Goal: Transaction & Acquisition: Book appointment/travel/reservation

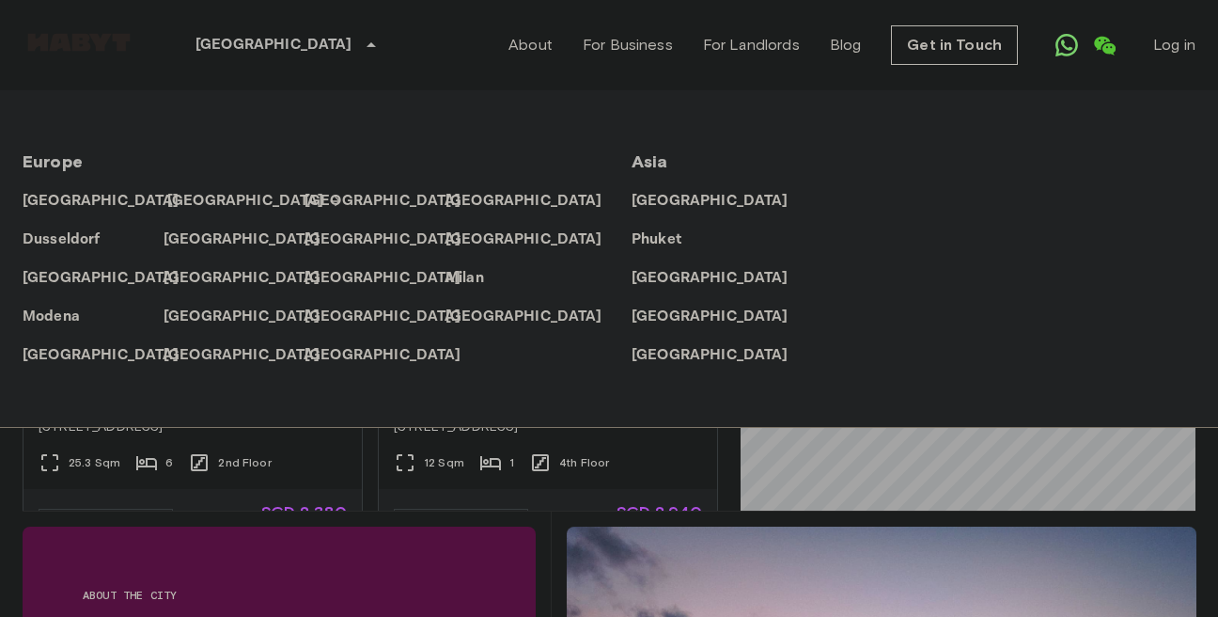
scroll to position [477, 0]
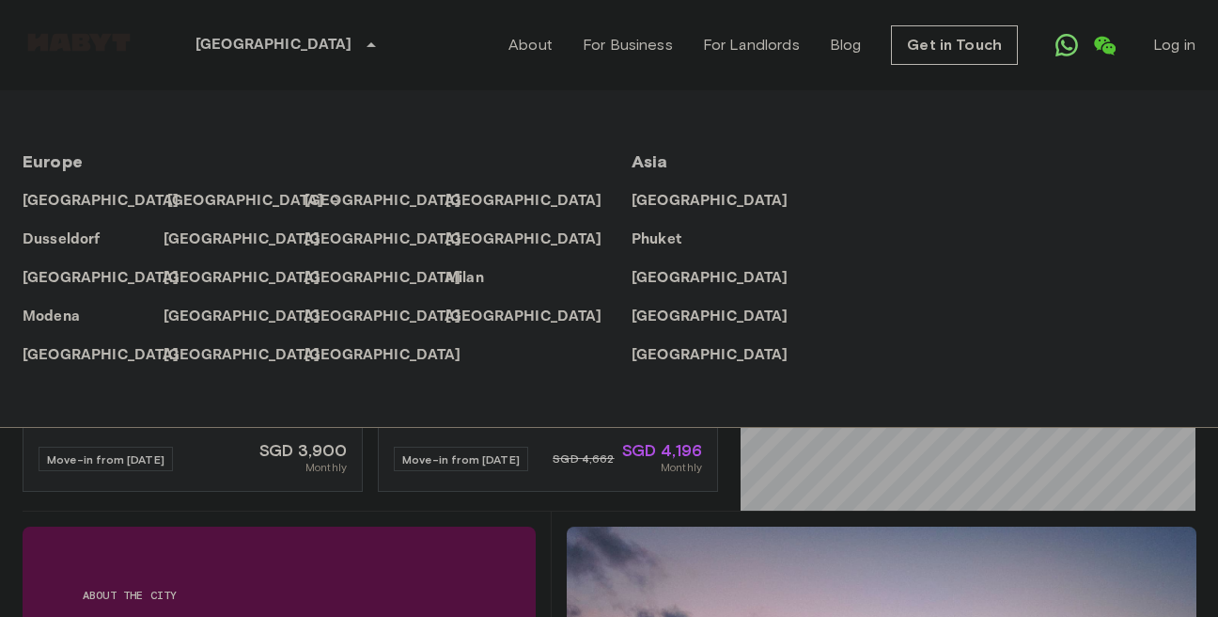
click at [189, 196] on p "[GEOGRAPHIC_DATA]" at bounding box center [245, 201] width 157 height 23
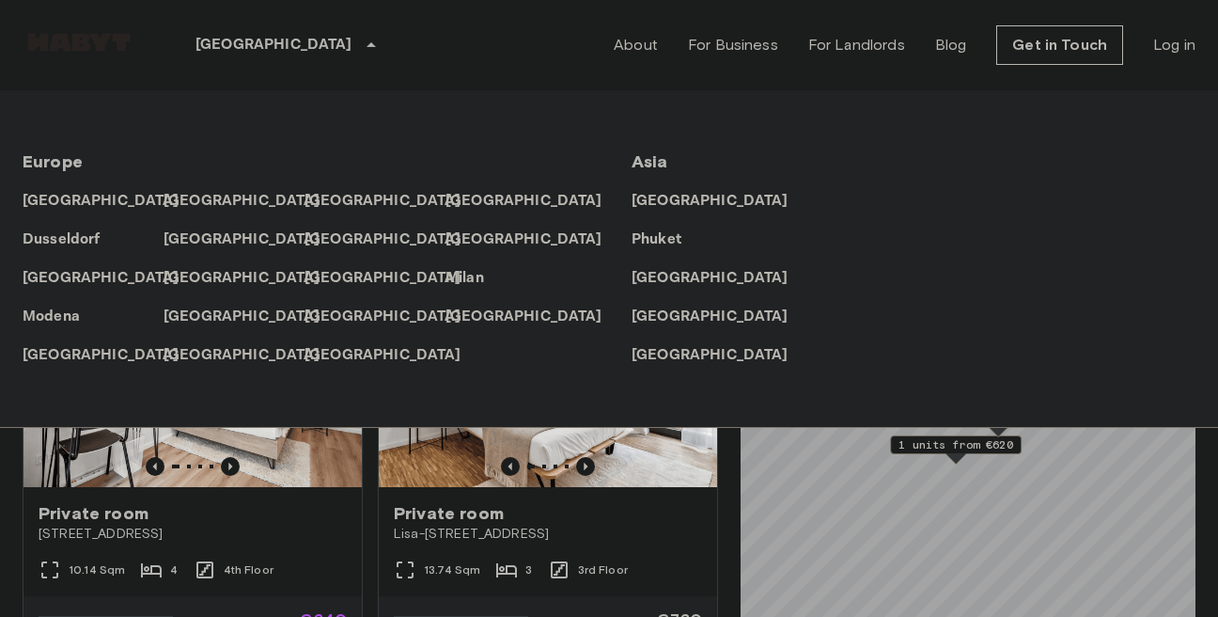
click at [360, 44] on icon at bounding box center [371, 45] width 23 height 23
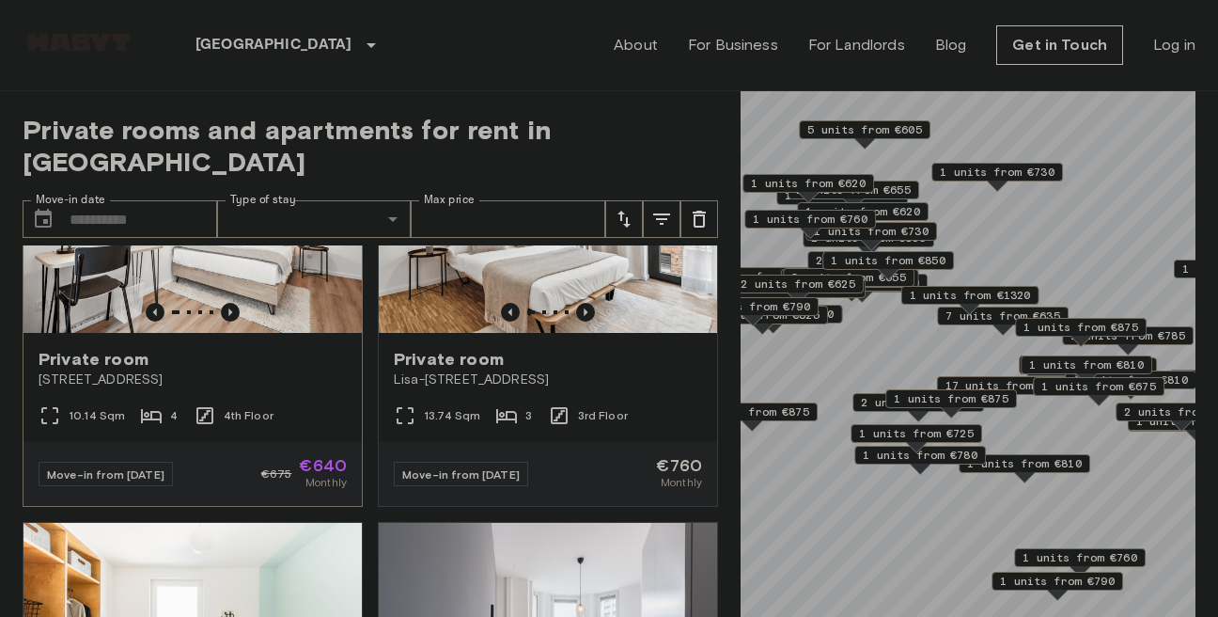
scroll to position [214, 0]
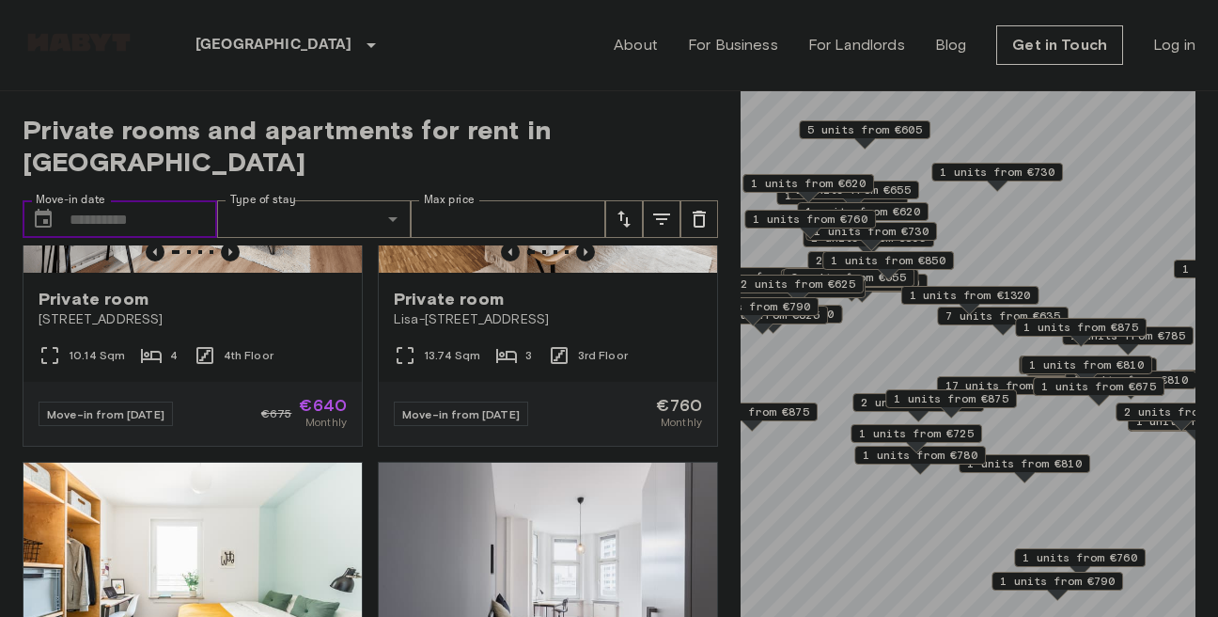
click at [152, 200] on input "Move-in date" at bounding box center [144, 219] width 148 height 38
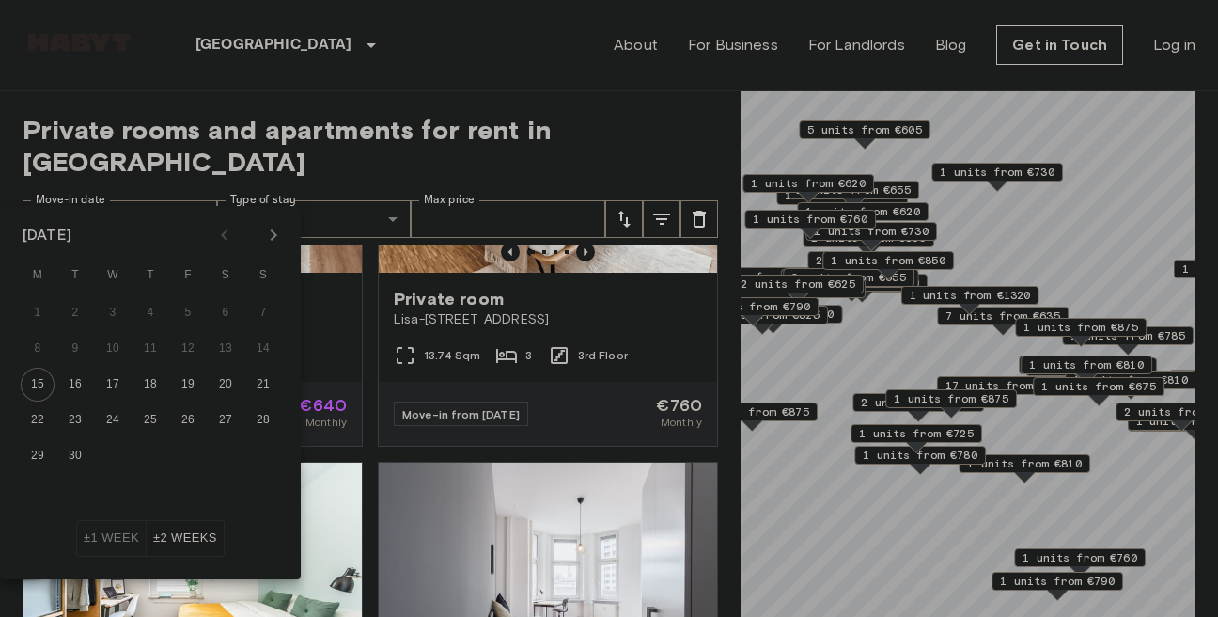
click at [274, 233] on icon "Next month" at bounding box center [274, 234] width 7 height 11
click at [225, 312] on button "1" at bounding box center [226, 313] width 34 height 34
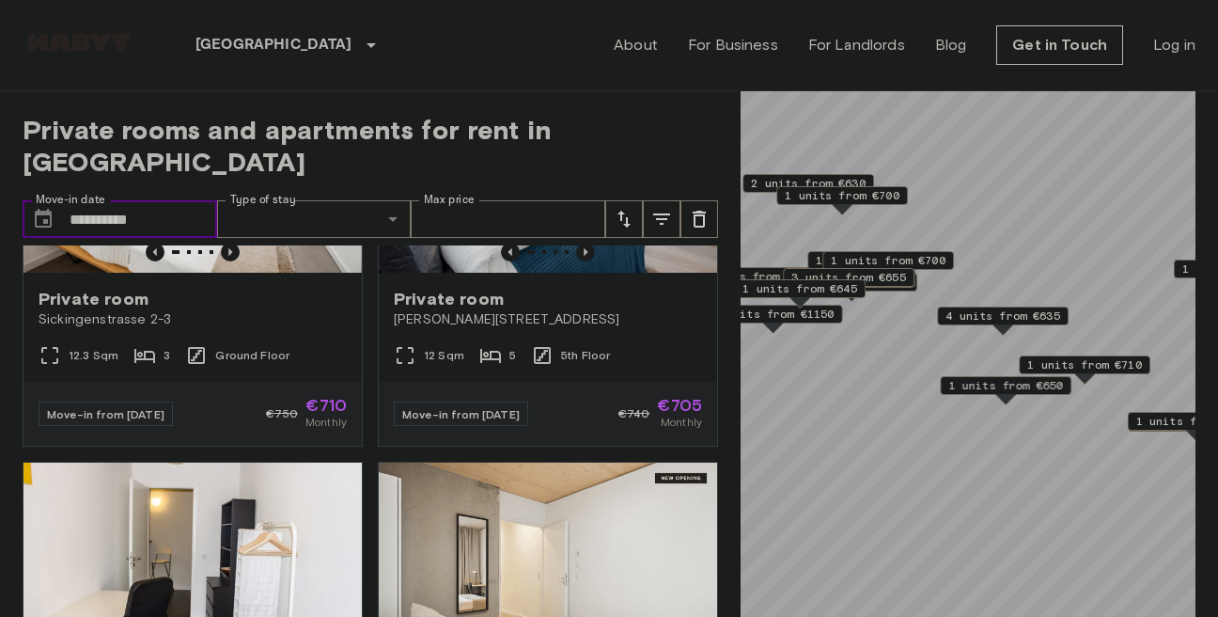
type input "**********"
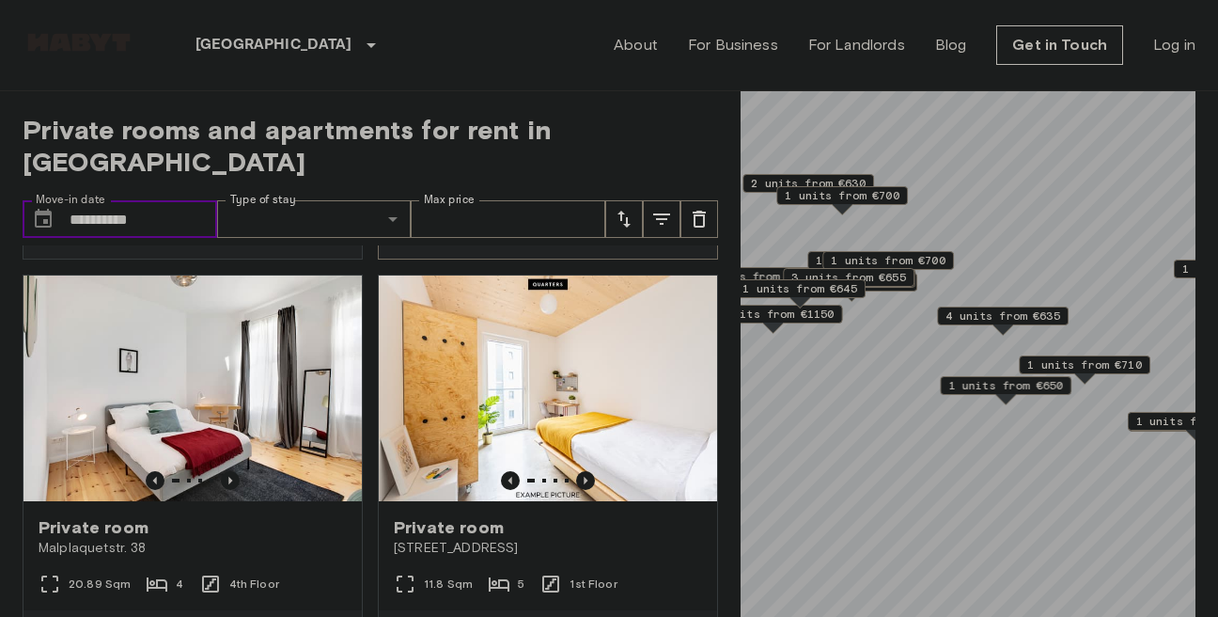
scroll to position [1714, 0]
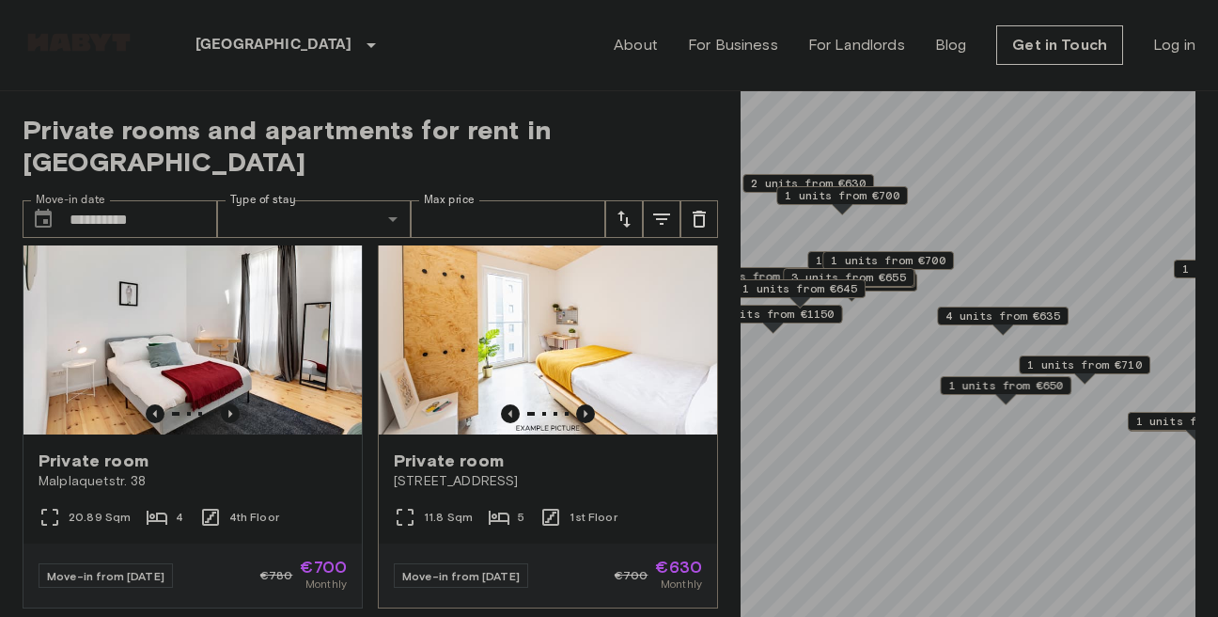
click at [429, 449] on span "Private room" at bounding box center [449, 460] width 110 height 23
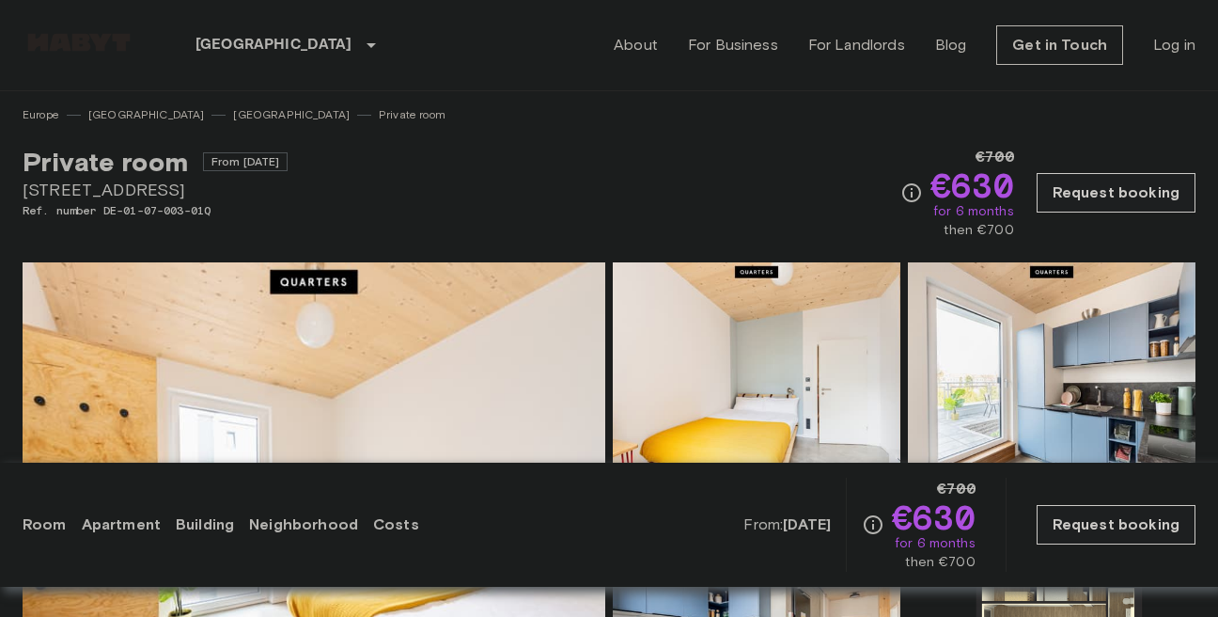
click at [360, 380] on img at bounding box center [314, 512] width 583 height 500
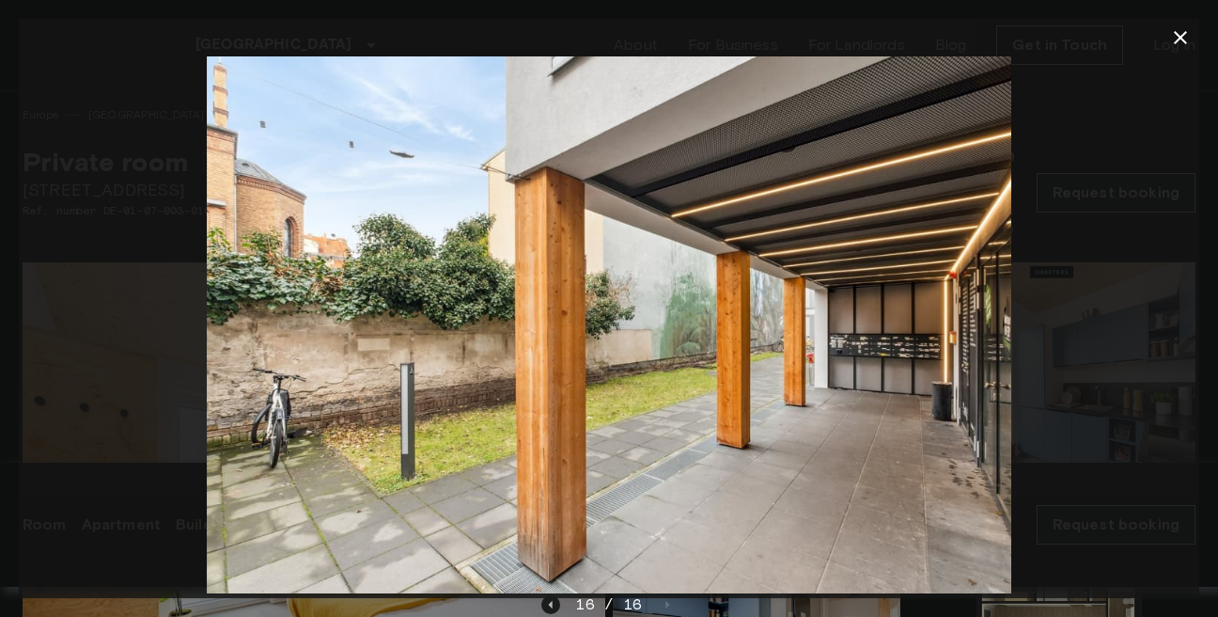
click at [1178, 37] on icon "button" at bounding box center [1180, 37] width 23 height 23
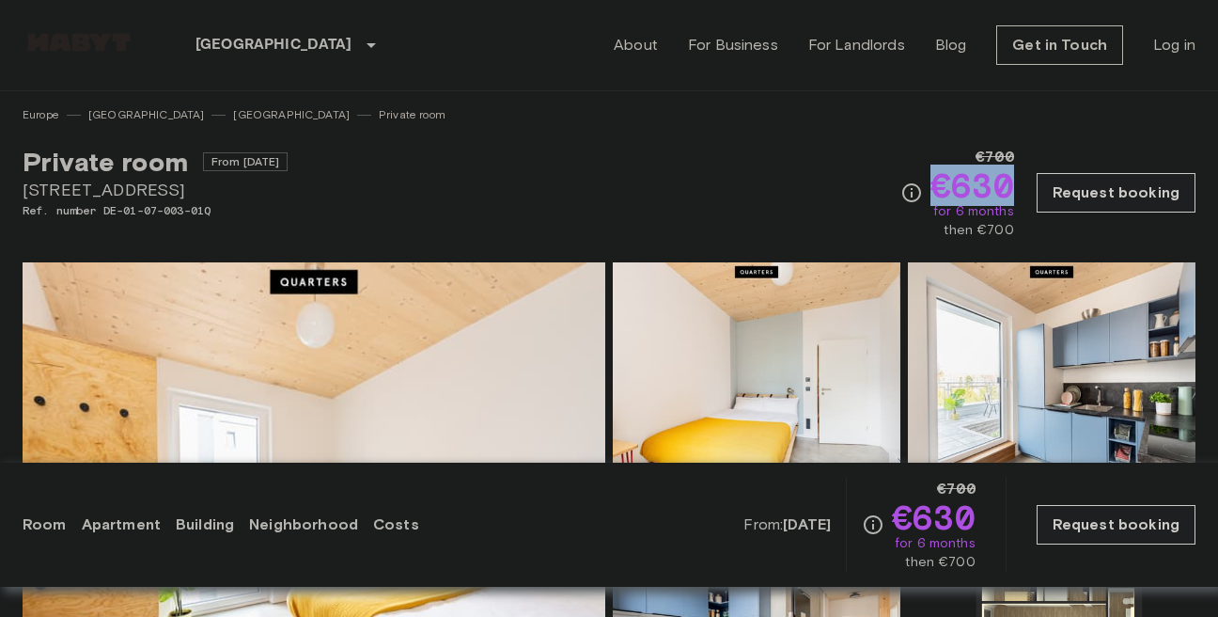
drag, startPoint x: 957, startPoint y: 186, endPoint x: 1021, endPoint y: 188, distance: 63.9
click at [1021, 194] on div "€700 €630 for 6 months then €700 Request booking" at bounding box center [1047, 193] width 295 height 94
copy span "€630"
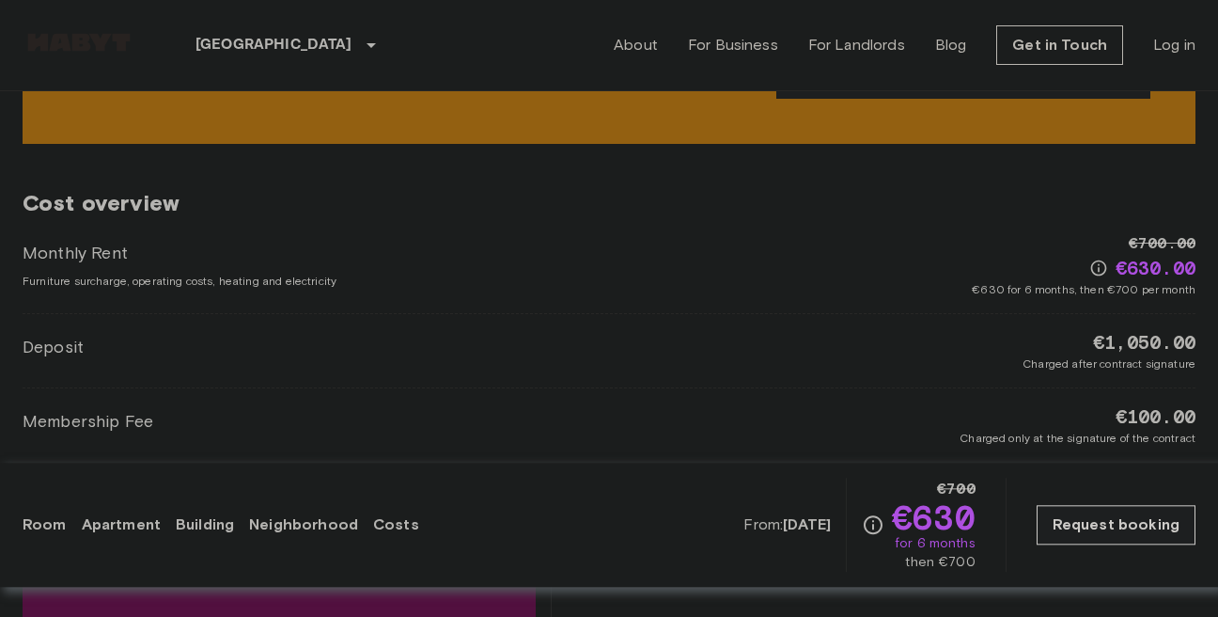
scroll to position [2893, 0]
